Goal: Task Accomplishment & Management: Manage account settings

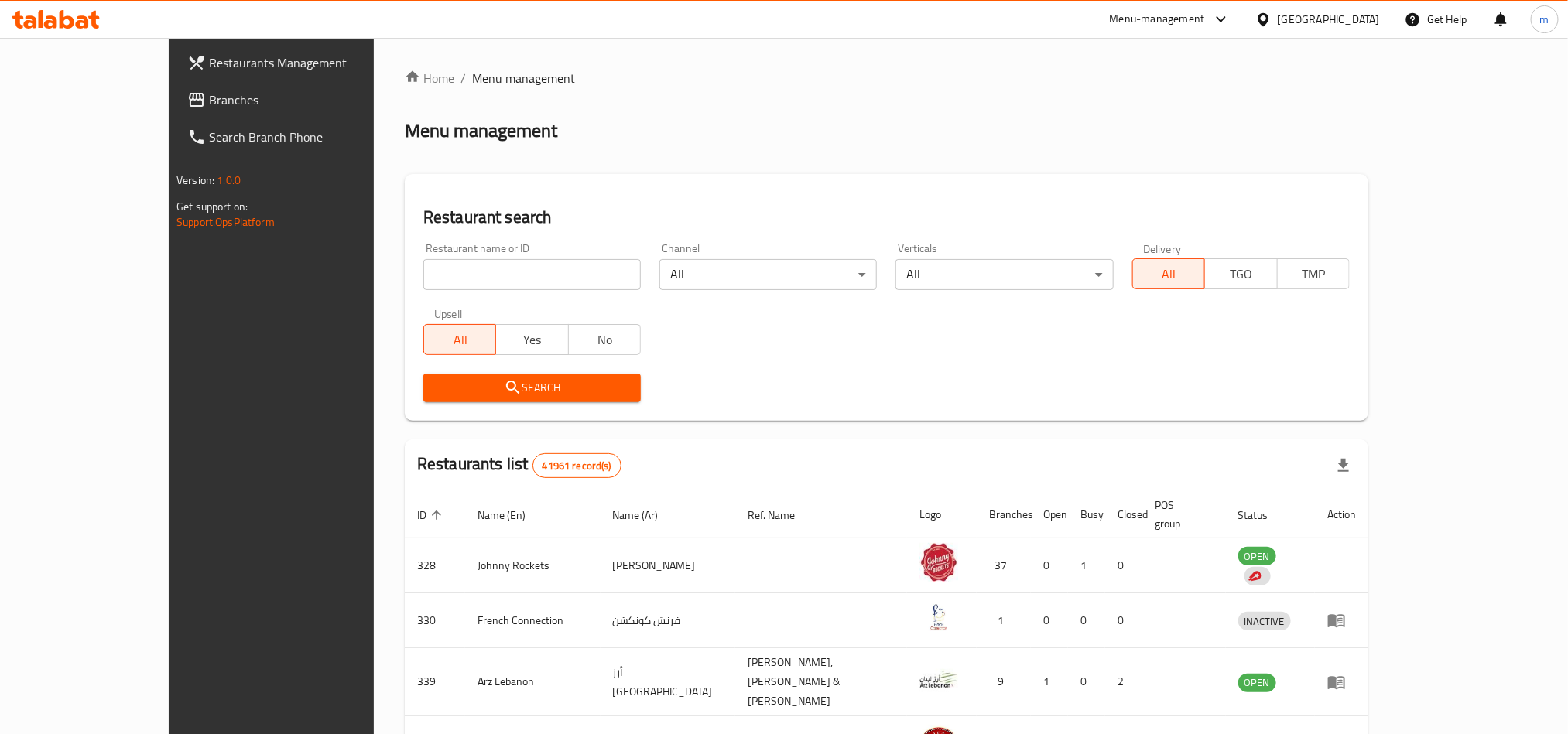
click at [1303, 20] on div "[GEOGRAPHIC_DATA]" at bounding box center [1329, 19] width 102 height 17
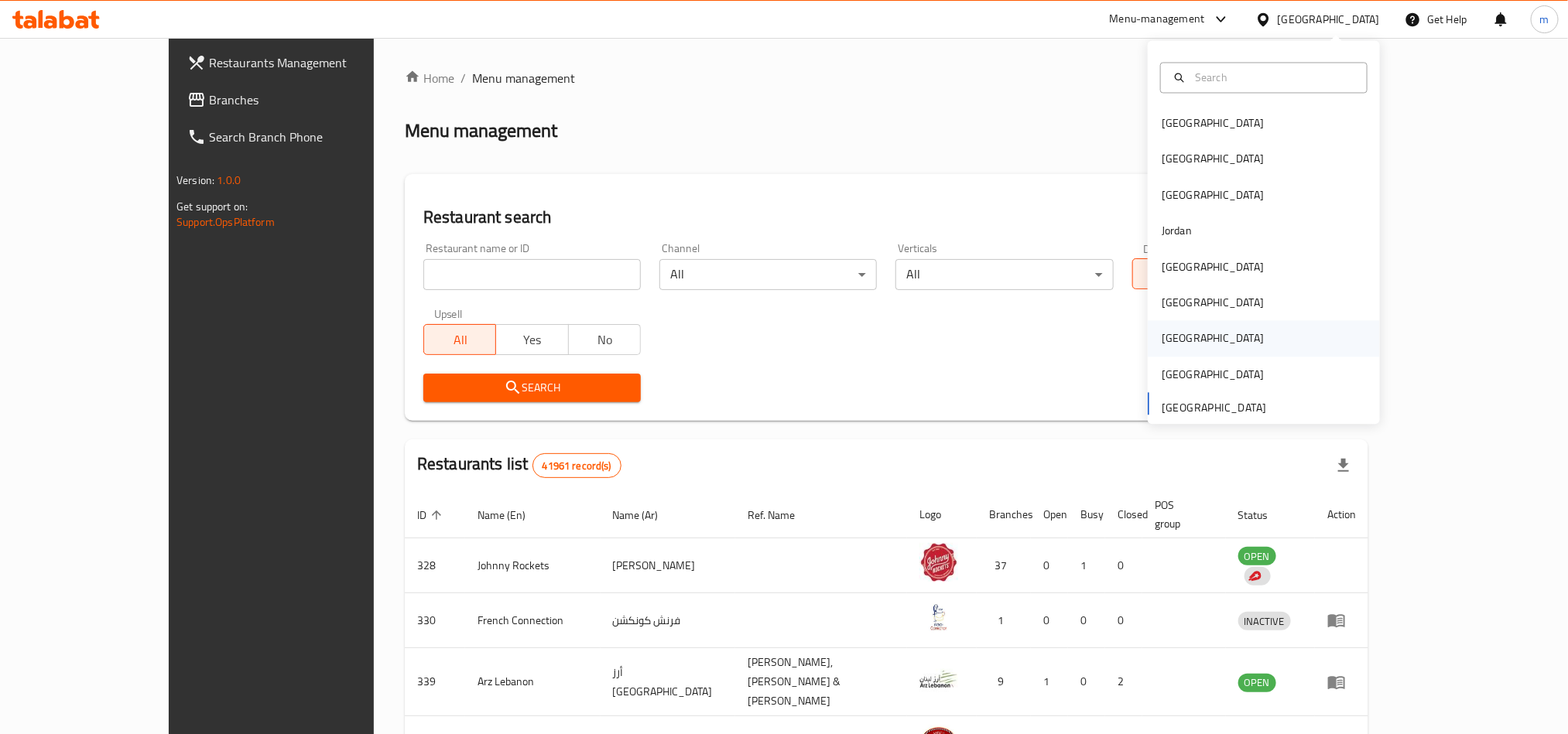
click at [1163, 327] on div "Qatar" at bounding box center [1213, 339] width 127 height 36
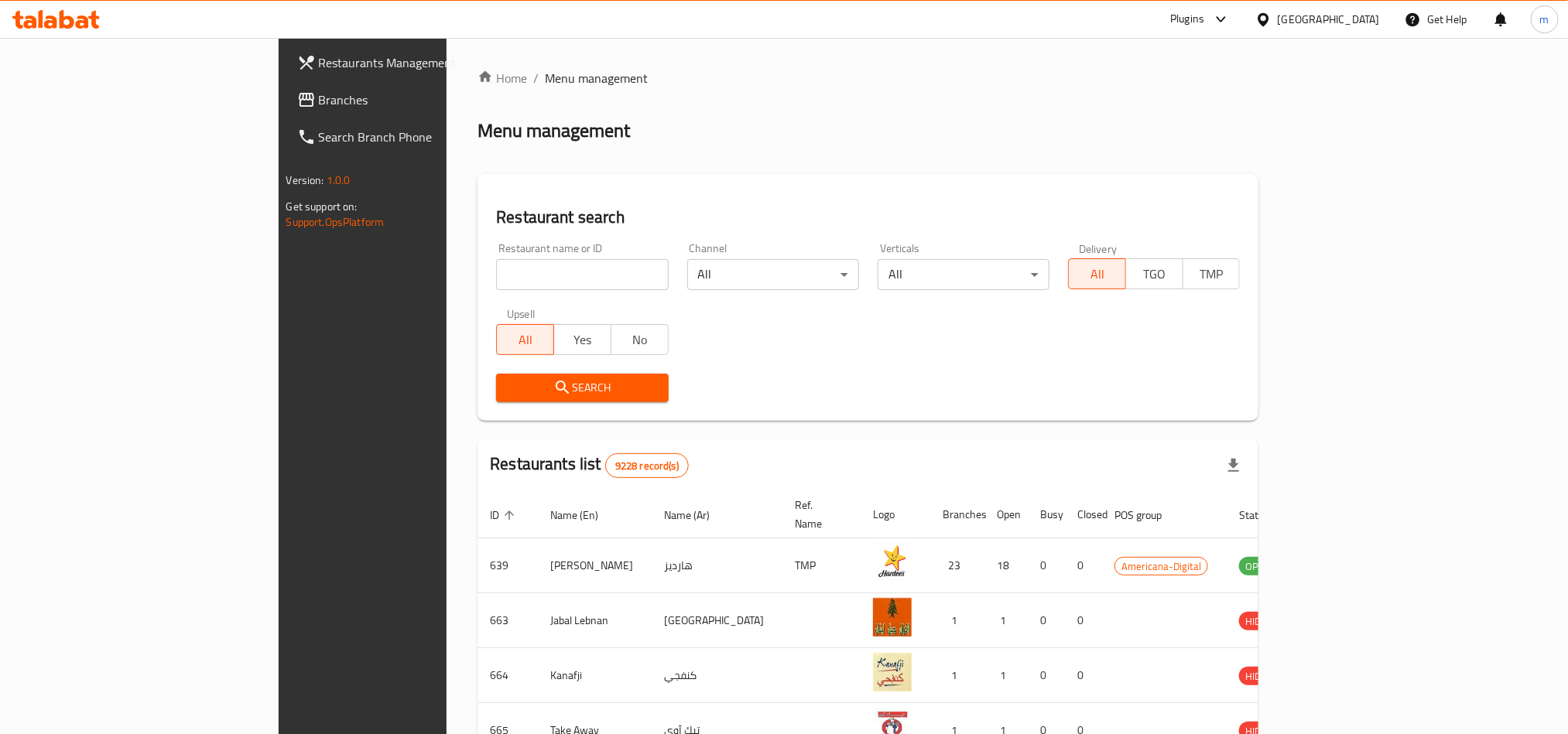
click at [319, 98] on span "Branches" at bounding box center [423, 99] width 209 height 19
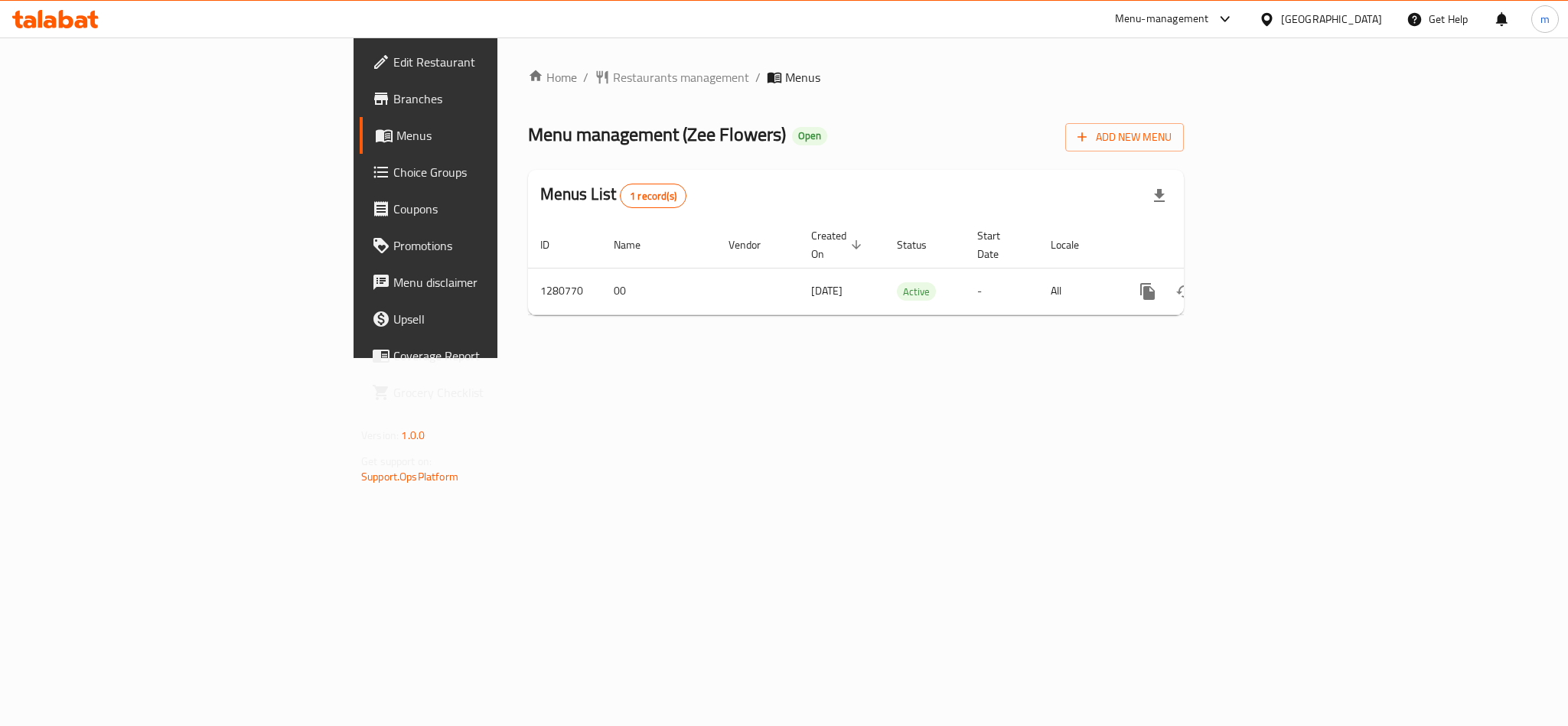
click at [360, 49] on link "Edit Restaurant" at bounding box center [488, 62] width 256 height 37
